Goal: Information Seeking & Learning: Learn about a topic

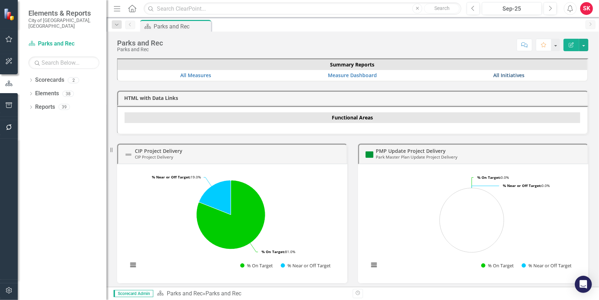
click at [500, 73] on link "All Initiatives" at bounding box center [508, 75] width 31 height 7
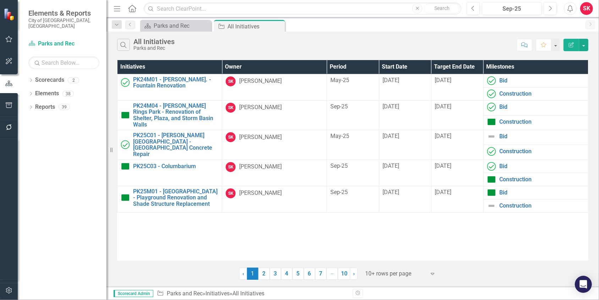
click at [432, 274] on icon at bounding box center [433, 274] width 4 height 2
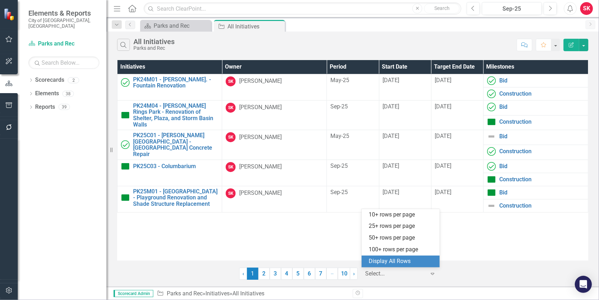
click at [404, 264] on div "Display All Rows" at bounding box center [402, 261] width 67 height 8
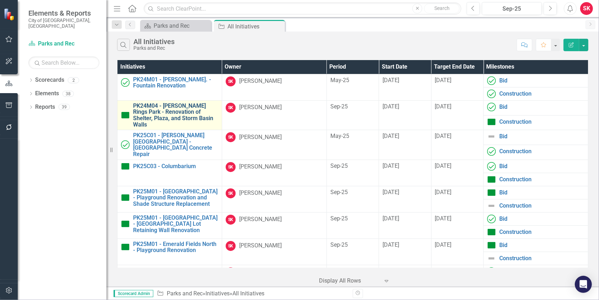
click at [182, 111] on link "PK24M04 - [PERSON_NAME] Rings Park - Renovation of Shelter, Plaza, and Storm Ba…" at bounding box center [175, 115] width 85 height 25
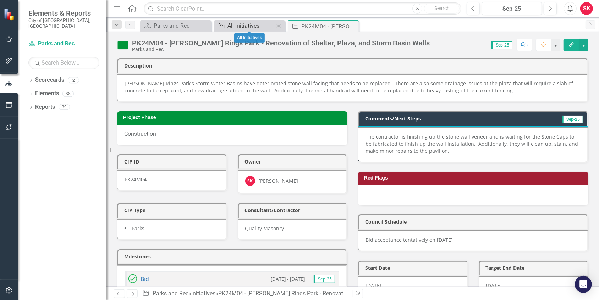
click at [230, 26] on div "All Initiatives" at bounding box center [251, 25] width 47 height 9
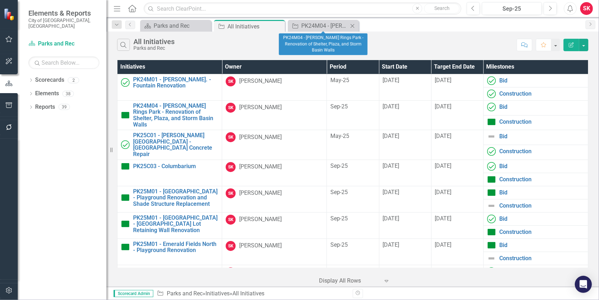
click at [354, 25] on icon "Close" at bounding box center [352, 26] width 7 height 6
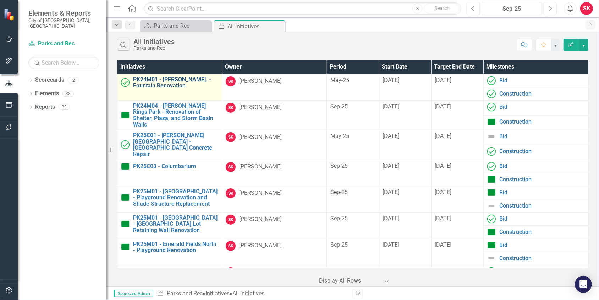
click at [156, 78] on link "PK24M01 - [PERSON_NAME]. - Fountain Renovation" at bounding box center [175, 82] width 85 height 12
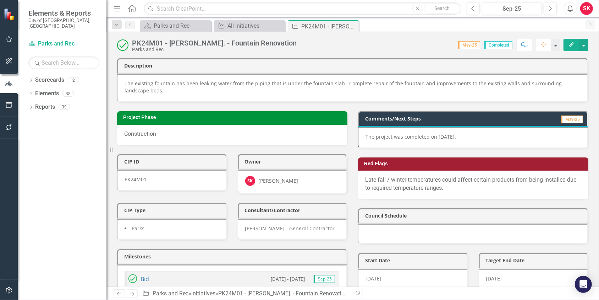
drag, startPoint x: 352, startPoint y: 25, endPoint x: 347, endPoint y: 26, distance: 4.7
click at [0, 0] on icon "Close" at bounding box center [0, 0] width 0 height 0
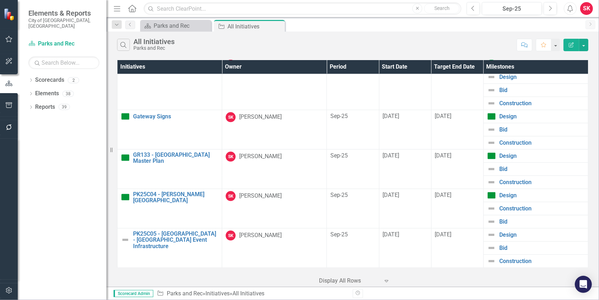
scroll to position [745, 0]
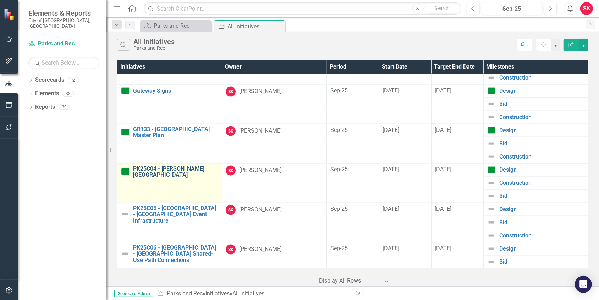
click at [181, 165] on link "PK25C04 - [PERSON_NAME][GEOGRAPHIC_DATA]" at bounding box center [175, 171] width 85 height 12
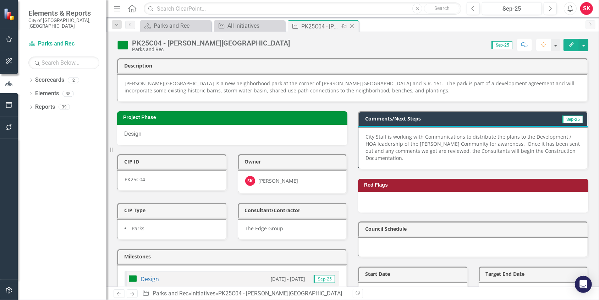
click at [353, 27] on icon "Close" at bounding box center [352, 26] width 7 height 6
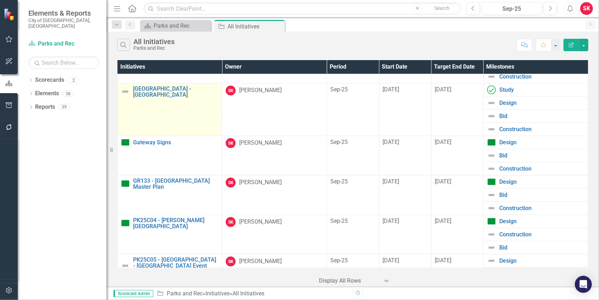
scroll to position [639, 0]
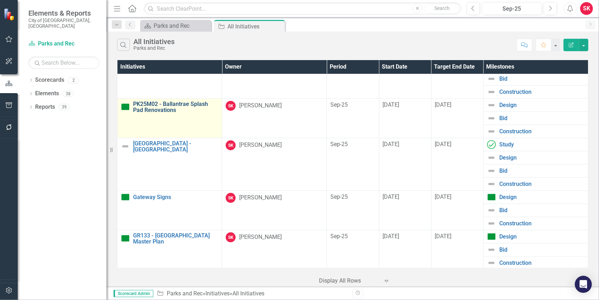
click at [170, 101] on link "PK25M02 - Ballantrae Splash Pad Renovations" at bounding box center [175, 107] width 85 height 12
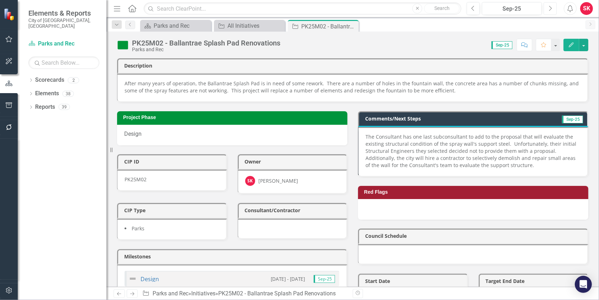
click at [551, 9] on icon "button" at bounding box center [550, 8] width 3 height 5
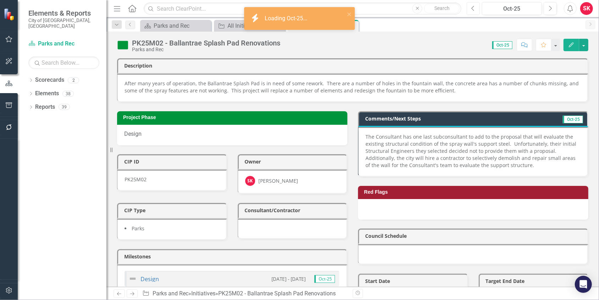
click at [475, 9] on icon "Previous" at bounding box center [473, 8] width 4 height 6
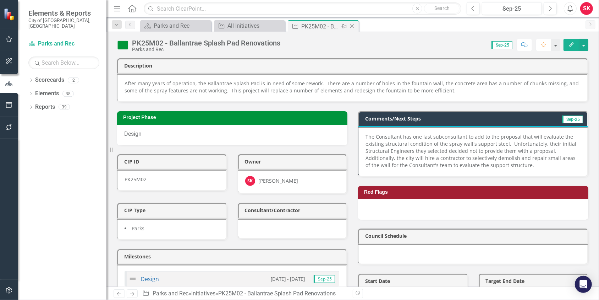
click at [352, 26] on icon at bounding box center [352, 26] width 4 height 4
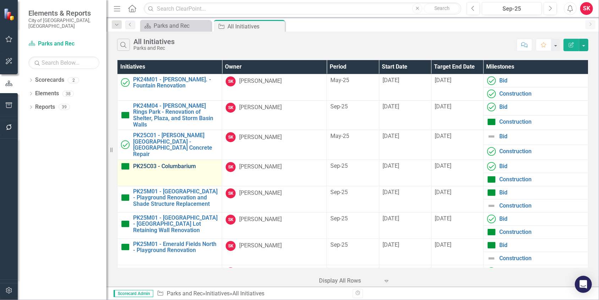
click at [171, 163] on link "PK25C03 - Columbarium" at bounding box center [175, 166] width 85 height 6
